Goal: Task Accomplishment & Management: Manage account settings

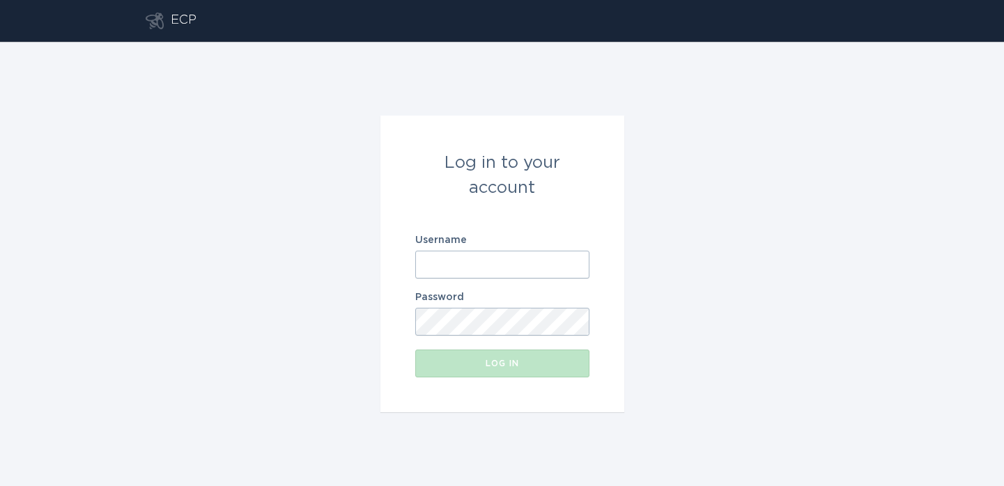
click at [469, 272] on input "Username" at bounding box center [502, 265] width 174 height 28
paste input "[EMAIL_ADDRESS][DOMAIN_NAME]"
type input "[EMAIL_ADDRESS][DOMAIN_NAME]"
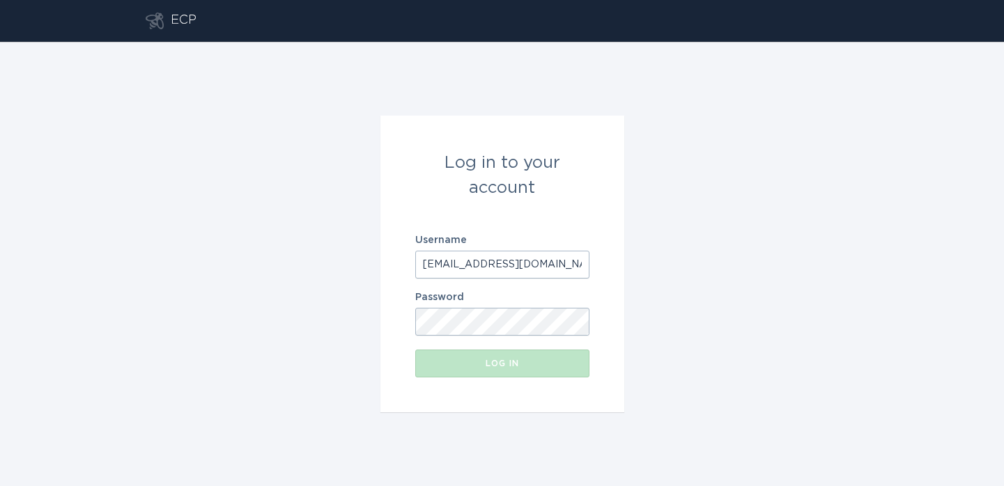
click at [415, 350] on button "Log in" at bounding box center [502, 364] width 174 height 28
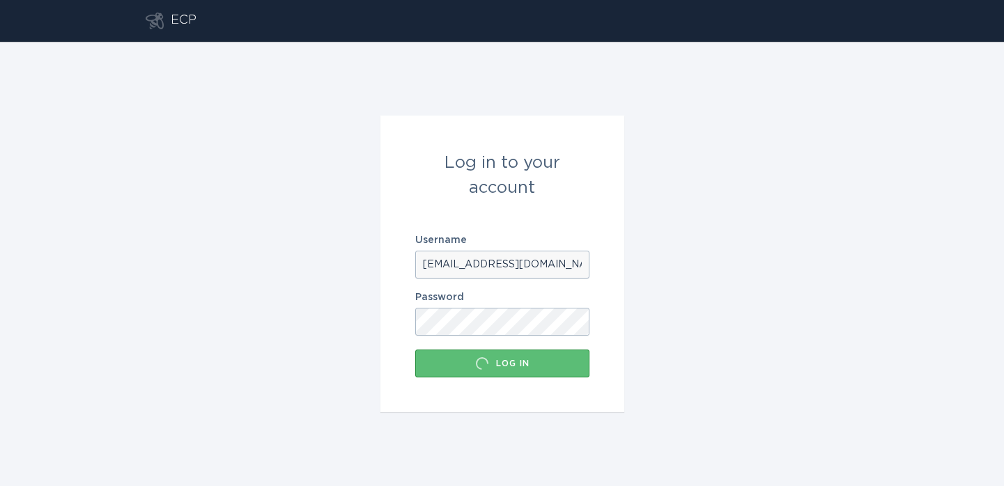
scroll to position [0, 0]
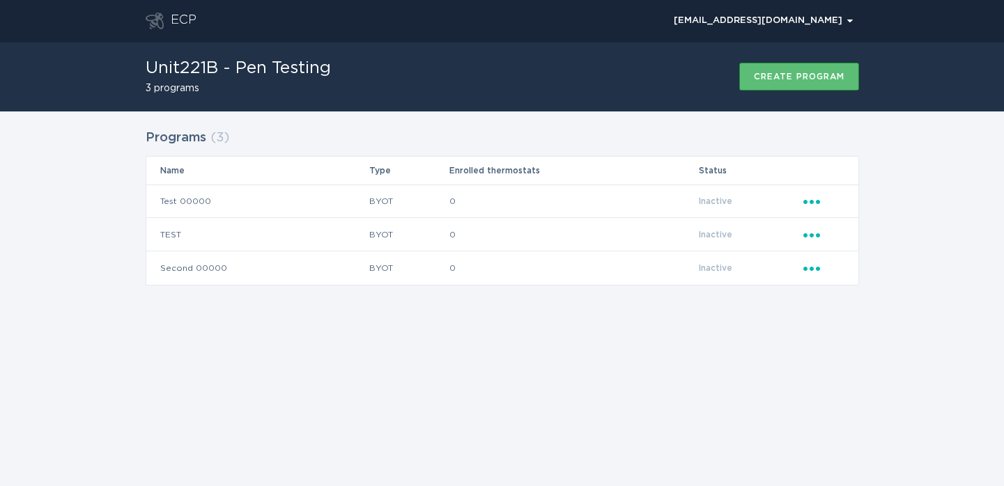
click at [550, 81] on div "Unit221B - Pen Testing 3 programs Create program" at bounding box center [502, 77] width 713 height 70
click at [835, 13] on button "[EMAIL_ADDRESS][DOMAIN_NAME] Chevron" at bounding box center [763, 20] width 192 height 21
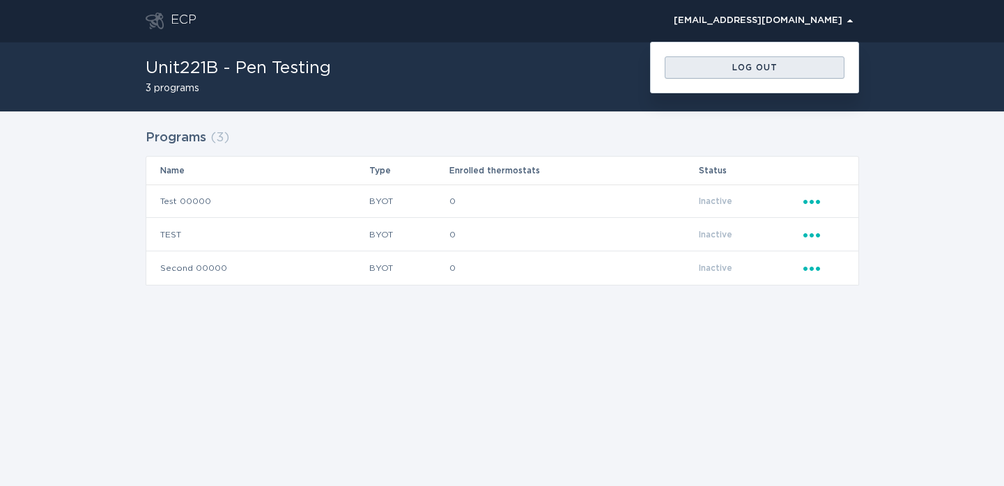
click at [743, 70] on div "Log out" at bounding box center [754, 67] width 166 height 8
